Goal: Information Seeking & Learning: Learn about a topic

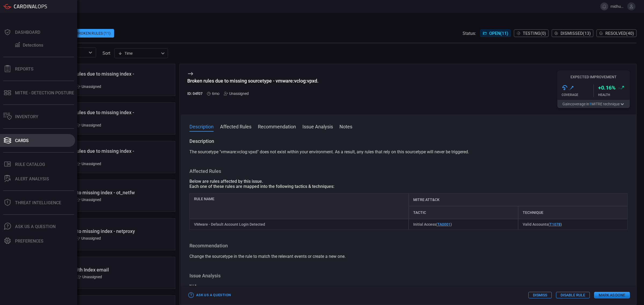
click at [24, 142] on div "Cards" at bounding box center [22, 140] width 14 height 5
click at [52, 202] on div "Threat Intelligence" at bounding box center [38, 203] width 46 height 5
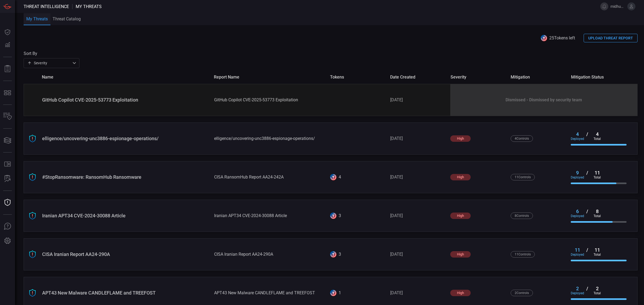
click at [66, 64] on div "Severity severity ​" at bounding box center [52, 63] width 56 height 10
click at [54, 92] on li "Date Created" at bounding box center [52, 92] width 56 height 9
type input "createdAt"
click at [67, 60] on div "Severity severity ​" at bounding box center [52, 63] width 56 height 10
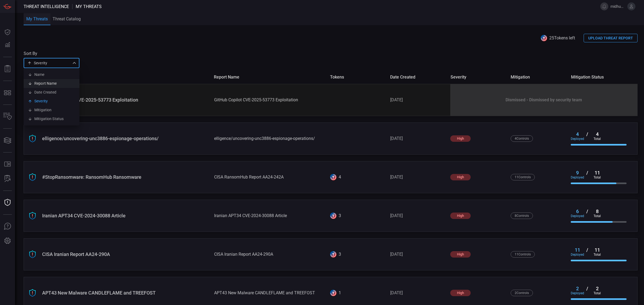
click at [64, 82] on li "Report Name" at bounding box center [52, 83] width 56 height 9
type input "reportName"
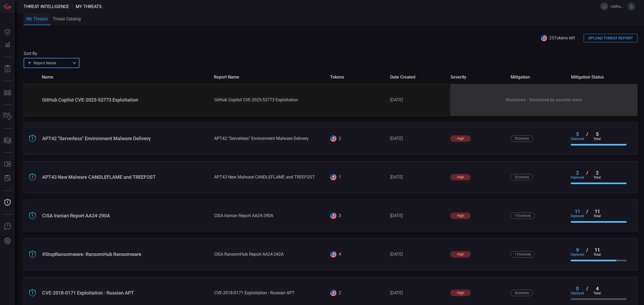
click at [63, 66] on div "Report Name reportName ​" at bounding box center [52, 63] width 56 height 10
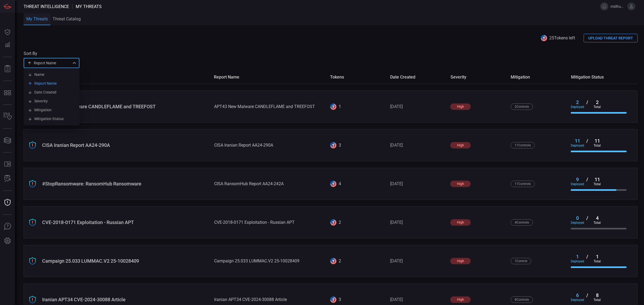
scroll to position [72, 0]
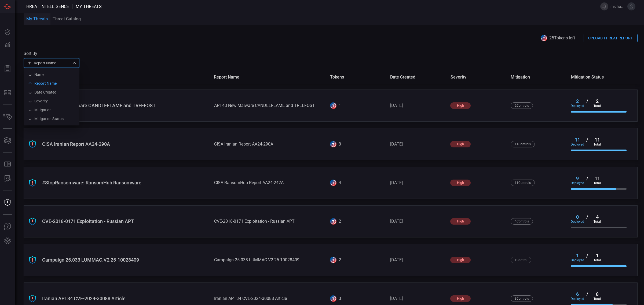
click at [105, 221] on div at bounding box center [322, 152] width 644 height 305
click at [266, 222] on div "CVE-2018-0171 Exploitation - Russian APT" at bounding box center [270, 221] width 112 height 5
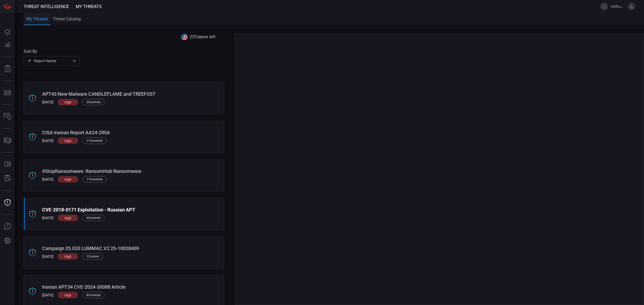
scroll to position [65, 0]
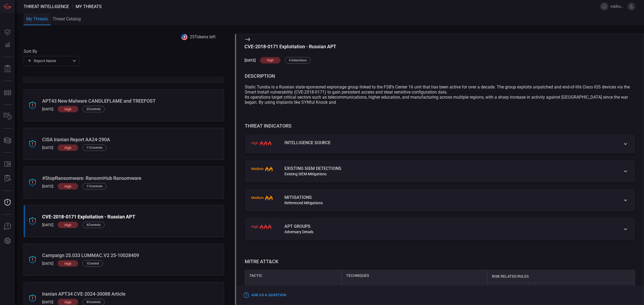
click at [333, 167] on div "Existing SIEM Detections" at bounding box center [451, 169] width 332 height 4
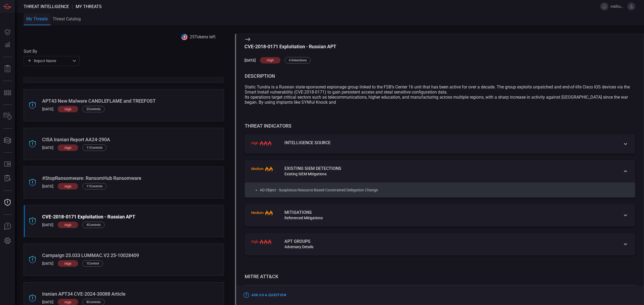
click at [324, 145] on div "Intelligence Source" at bounding box center [451, 144] width 332 height 6
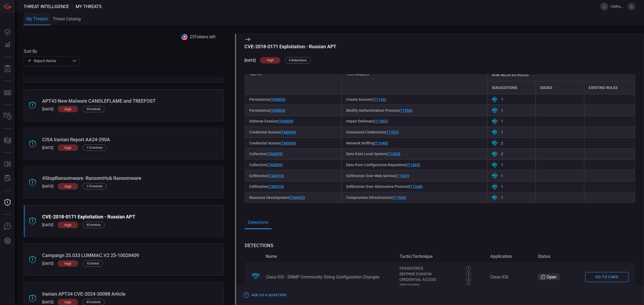
scroll to position [224, 0]
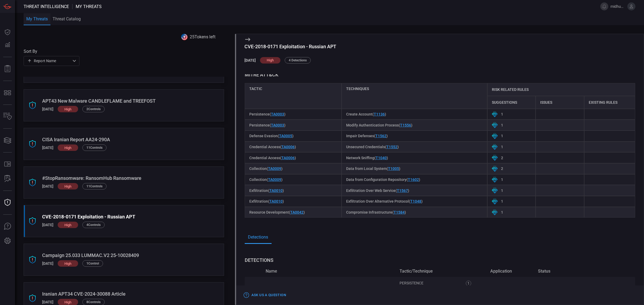
click at [493, 113] on icon at bounding box center [495, 114] width 6 height 6
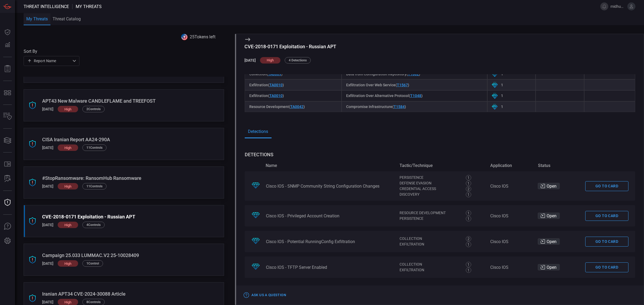
scroll to position [333, 0]
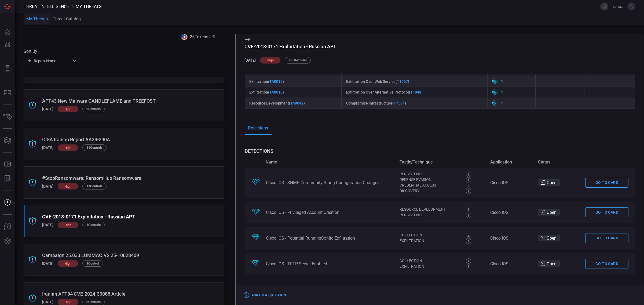
click at [593, 185] on link "Go to card" at bounding box center [606, 183] width 43 height 10
click at [595, 212] on link "Go to card" at bounding box center [606, 213] width 43 height 10
click at [599, 241] on link "Go to card" at bounding box center [606, 239] width 43 height 10
click at [597, 264] on link "Go to card" at bounding box center [606, 264] width 43 height 10
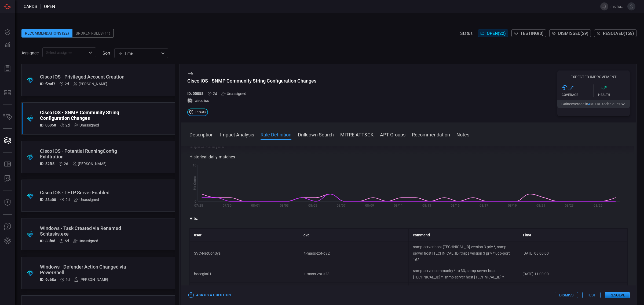
scroll to position [224, 0]
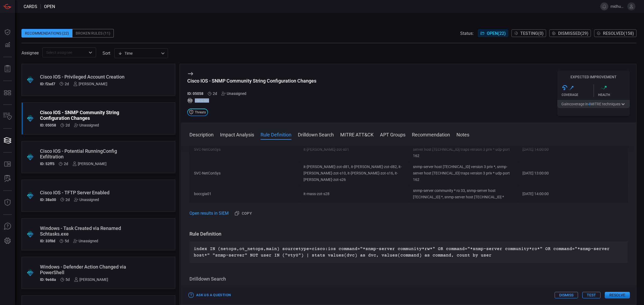
drag, startPoint x: 212, startPoint y: 102, endPoint x: 209, endPoint y: 101, distance: 3.0
click at [209, 101] on div "cisco:ios" at bounding box center [251, 100] width 129 height 5
copy div "cisco:ios"
click at [418, 244] on p "index IN (netops,ot_netops,main) sourcetype=cisco:ios command="*snmp-server com…" at bounding box center [409, 252] width 430 height 13
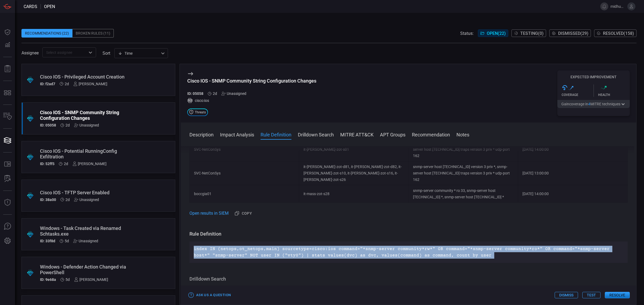
click at [418, 244] on p "index IN (netops,ot_netops,main) sourcetype=cisco:ios command="*snmp-server com…" at bounding box center [409, 252] width 430 height 13
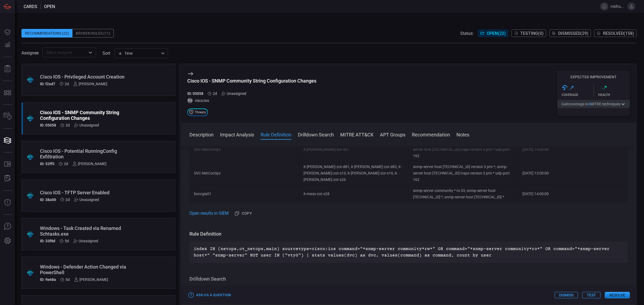
click at [331, 38] on span at bounding box center [328, 40] width 615 height 5
click at [358, 43] on span at bounding box center [328, 45] width 615 height 4
